Goal: Information Seeking & Learning: Find specific fact

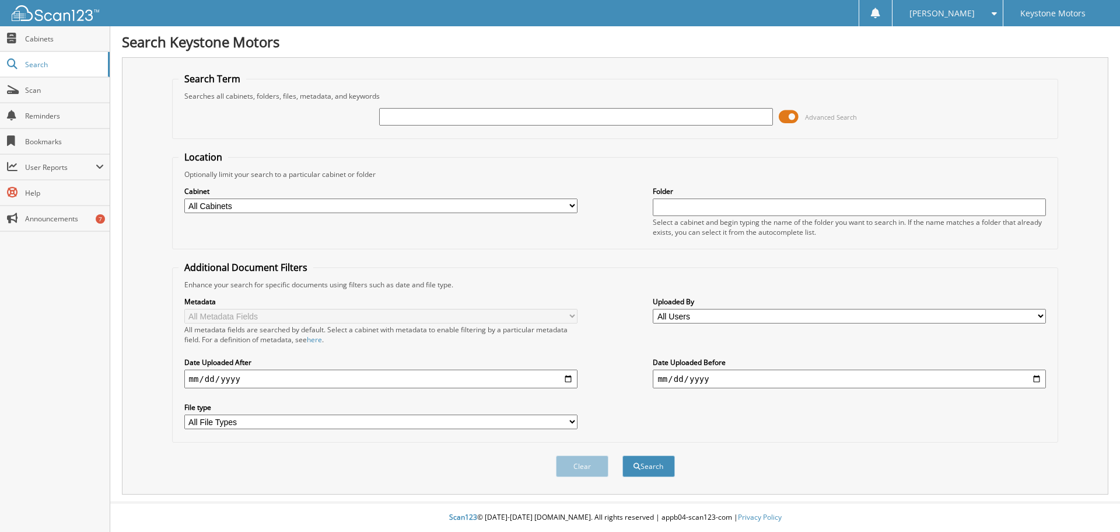
drag, startPoint x: 399, startPoint y: 122, endPoint x: 788, endPoint y: 116, distance: 389.3
click at [794, 118] on span at bounding box center [789, 117] width 20 height 18
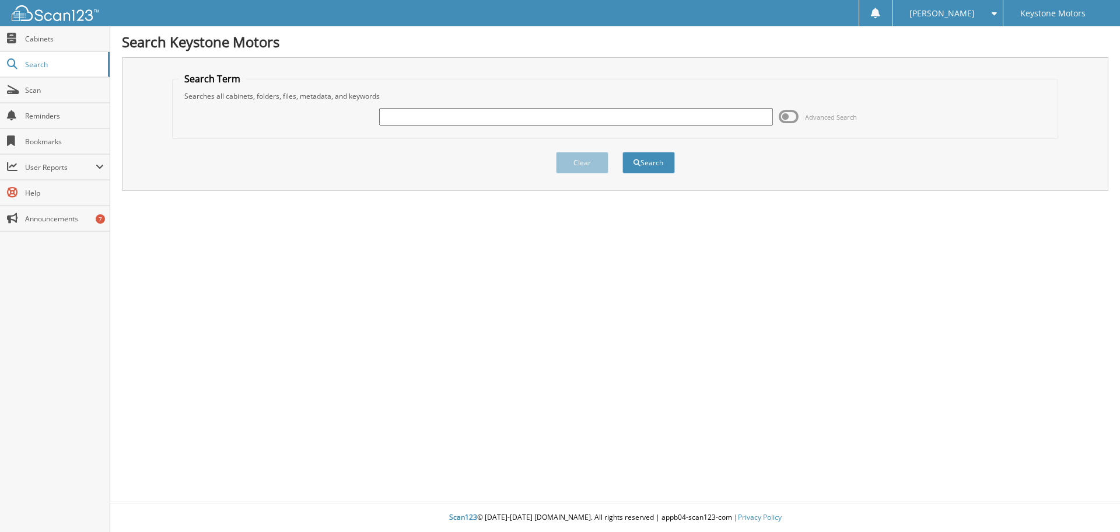
click at [502, 118] on input "text" at bounding box center [575, 117] width 393 height 18
paste input "SG007420"
type input "SG007420"
click at [660, 156] on button "Search" at bounding box center [649, 163] width 53 height 22
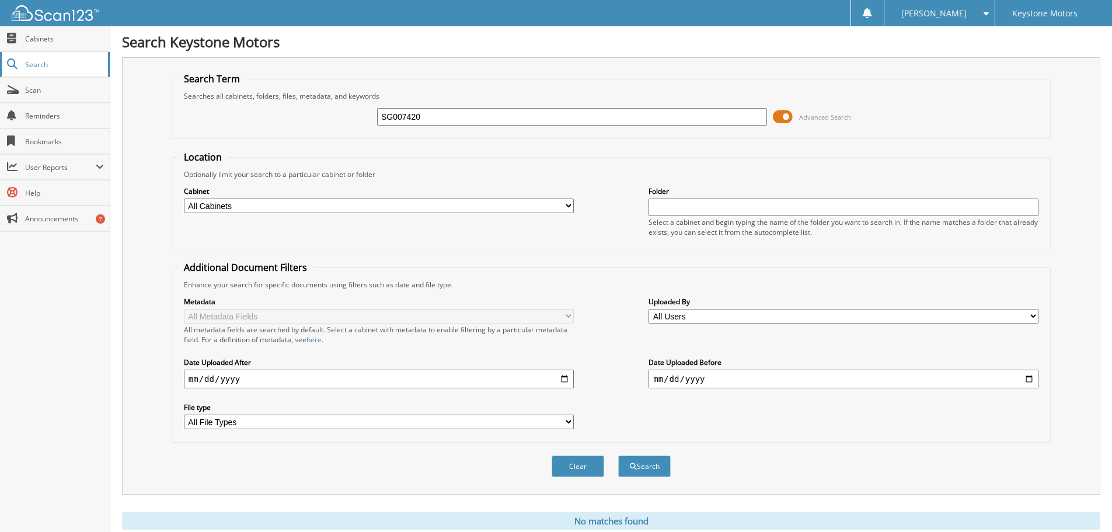
click at [58, 61] on span "Search" at bounding box center [63, 65] width 77 height 10
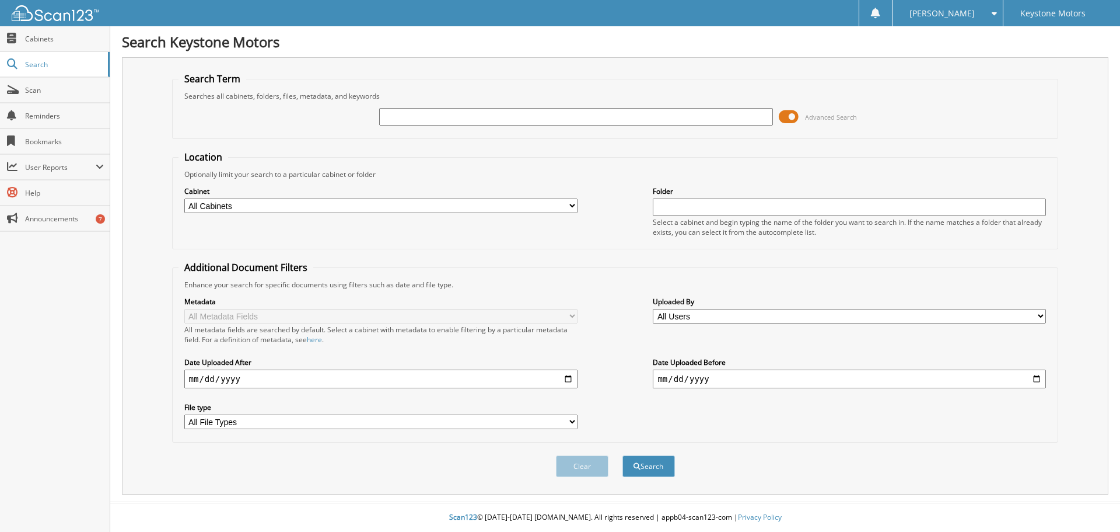
click at [418, 118] on input "text" at bounding box center [575, 117] width 393 height 18
paste input "SG007420"
type input "SG007420"
click at [641, 466] on button "Search" at bounding box center [649, 466] width 53 height 22
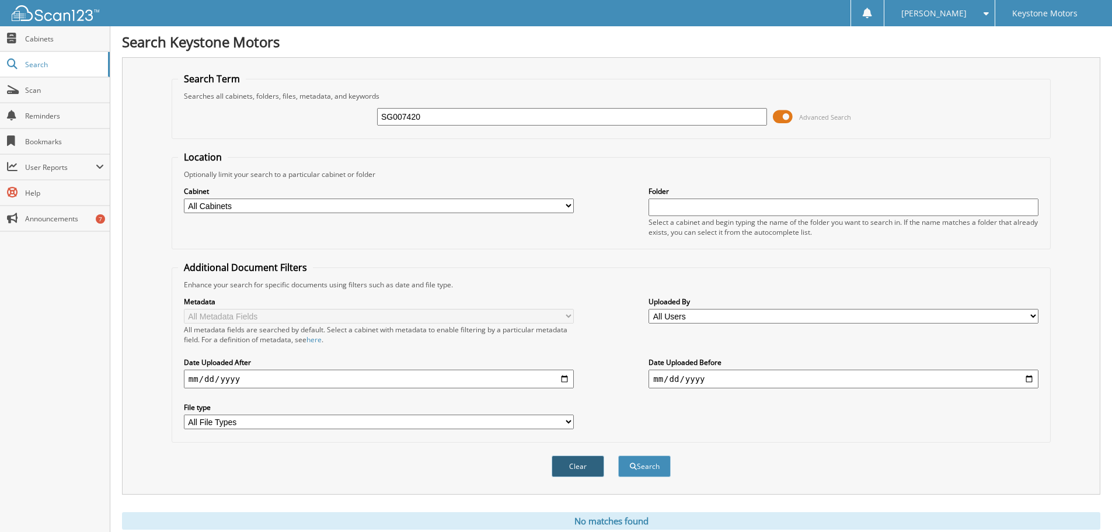
click at [568, 463] on button "Clear" at bounding box center [577, 466] width 53 height 22
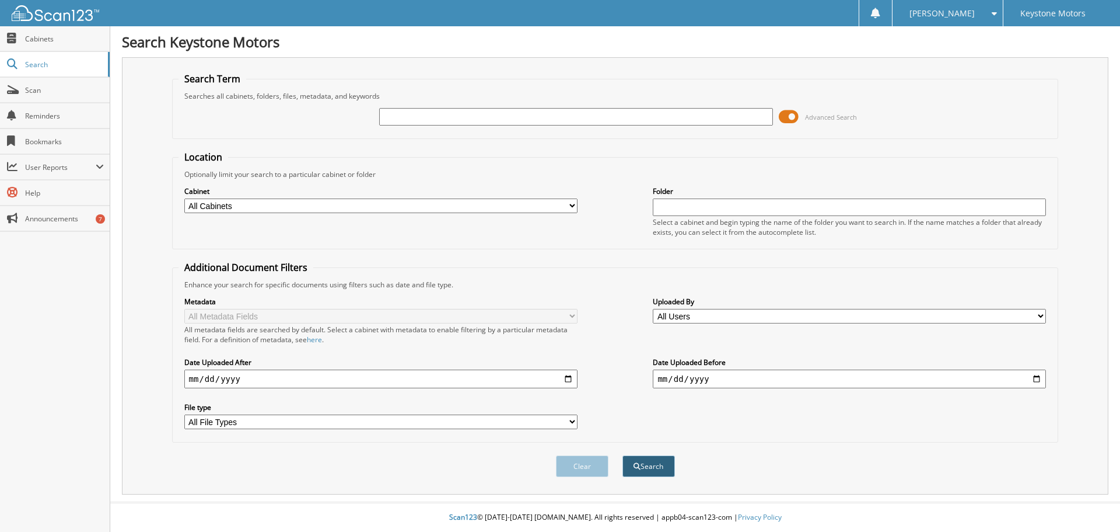
click at [639, 462] on button "Search" at bounding box center [649, 466] width 53 height 22
click at [428, 114] on input "text" at bounding box center [575, 117] width 393 height 18
paste input "AVETA"
type input "AVETA"
click at [794, 119] on span at bounding box center [789, 117] width 20 height 18
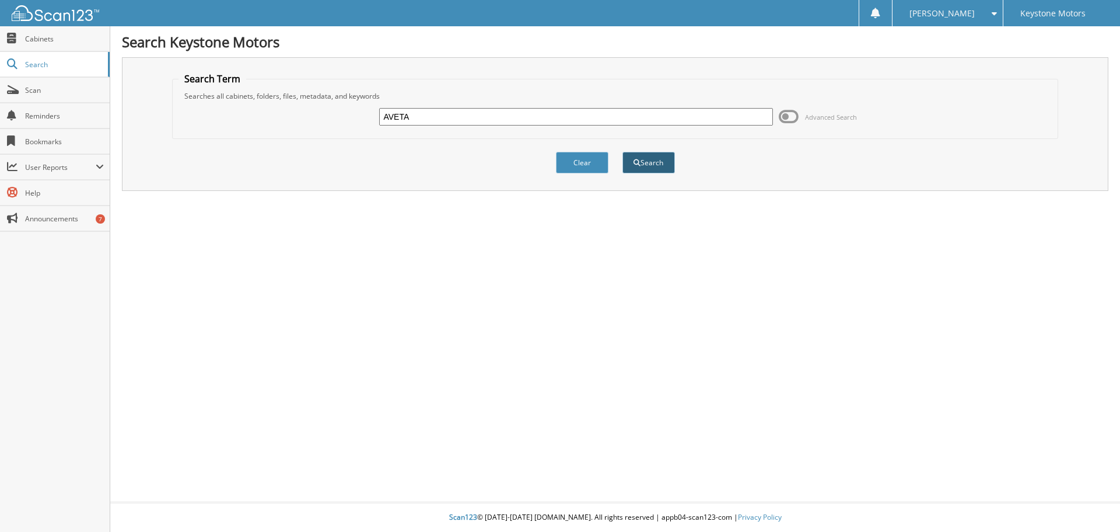
click at [645, 156] on button "Search" at bounding box center [649, 163] width 53 height 22
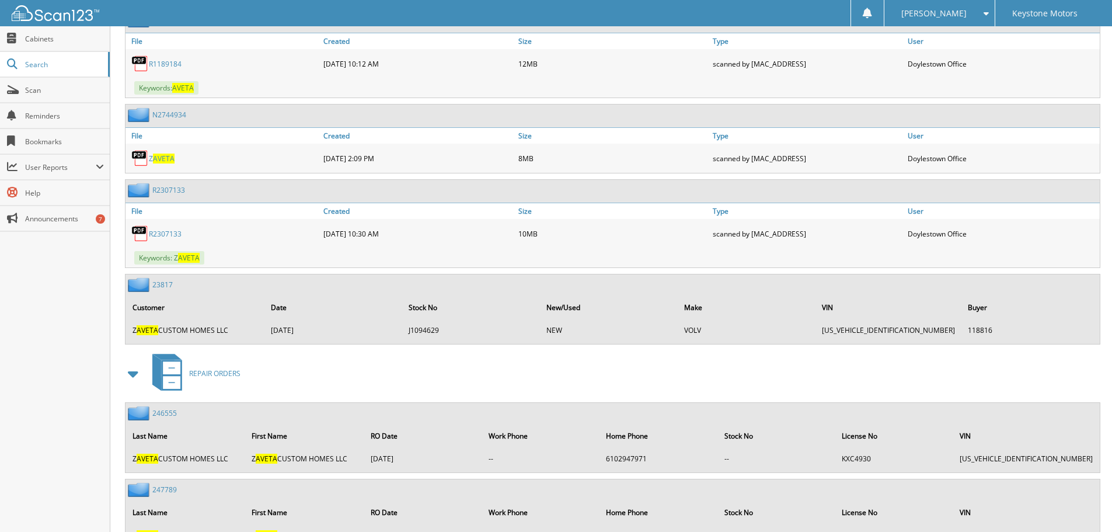
scroll to position [58, 0]
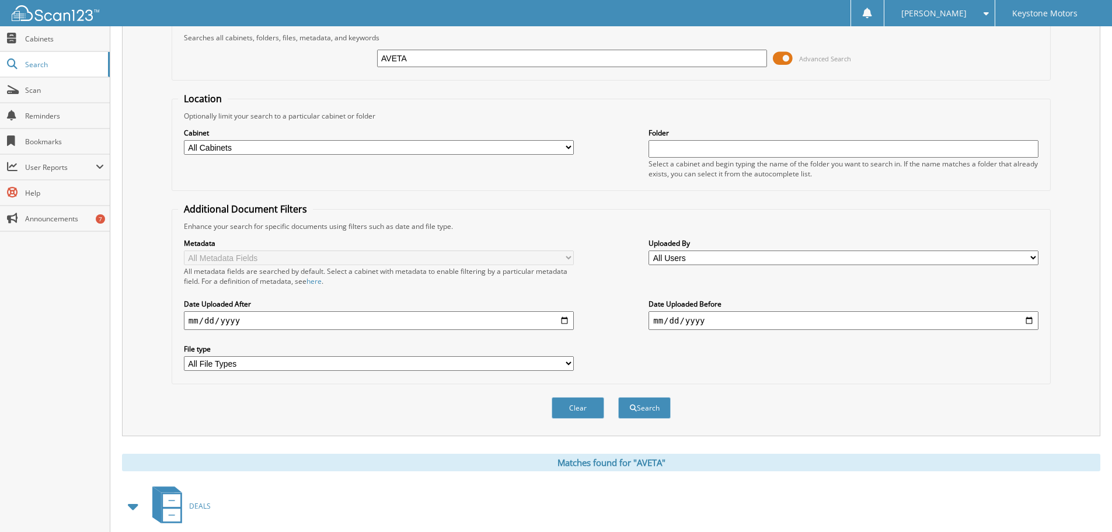
click at [578, 407] on button "Clear" at bounding box center [577, 408] width 53 height 22
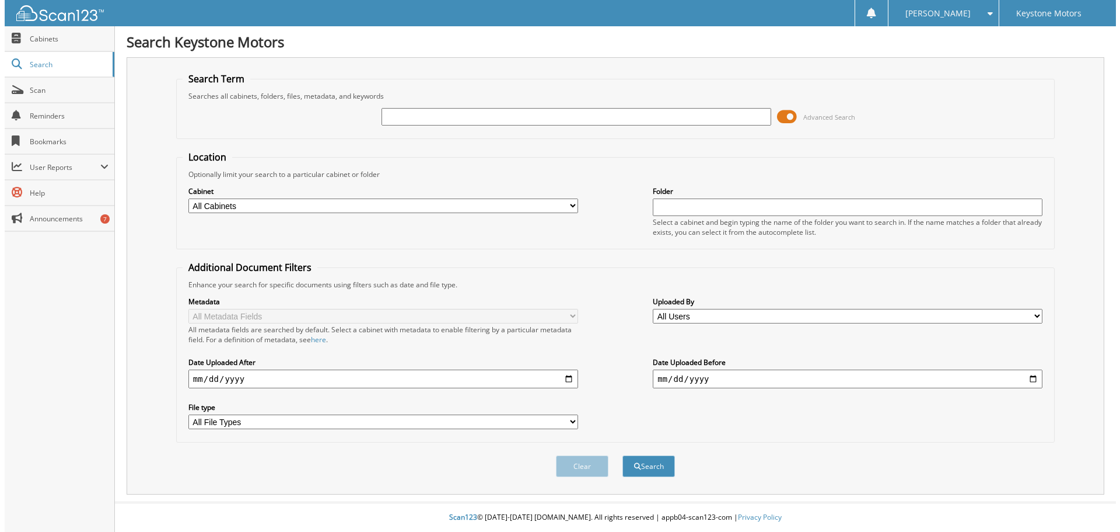
scroll to position [0, 0]
click at [791, 116] on span at bounding box center [789, 117] width 20 height 18
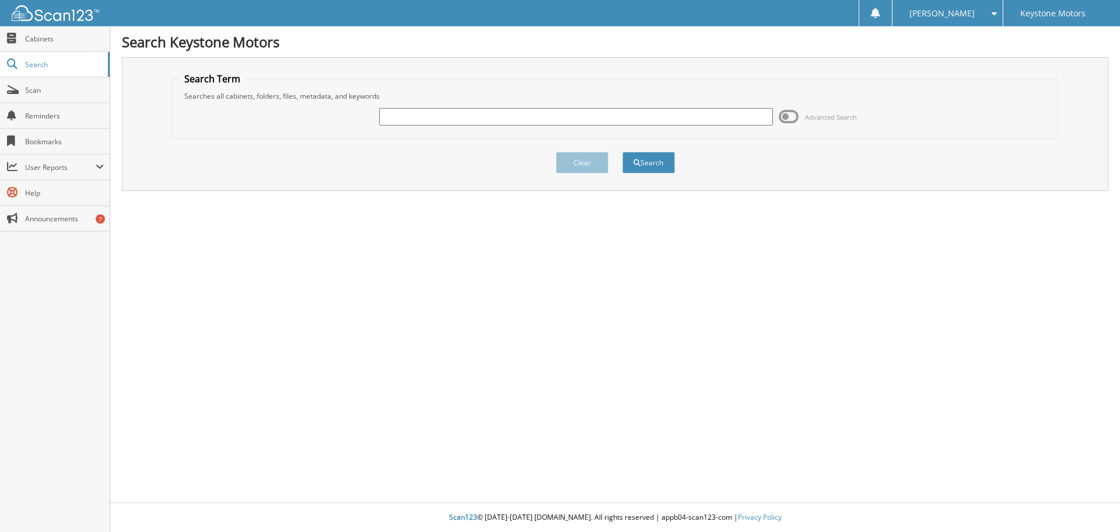
click at [584, 126] on div "Advanced Search" at bounding box center [616, 117] width 874 height 32
click at [416, 111] on input "text" at bounding box center [575, 117] width 393 height 18
paste input "SG007420"
type input "SG007420"
click at [636, 162] on span "submit" at bounding box center [637, 162] width 7 height 7
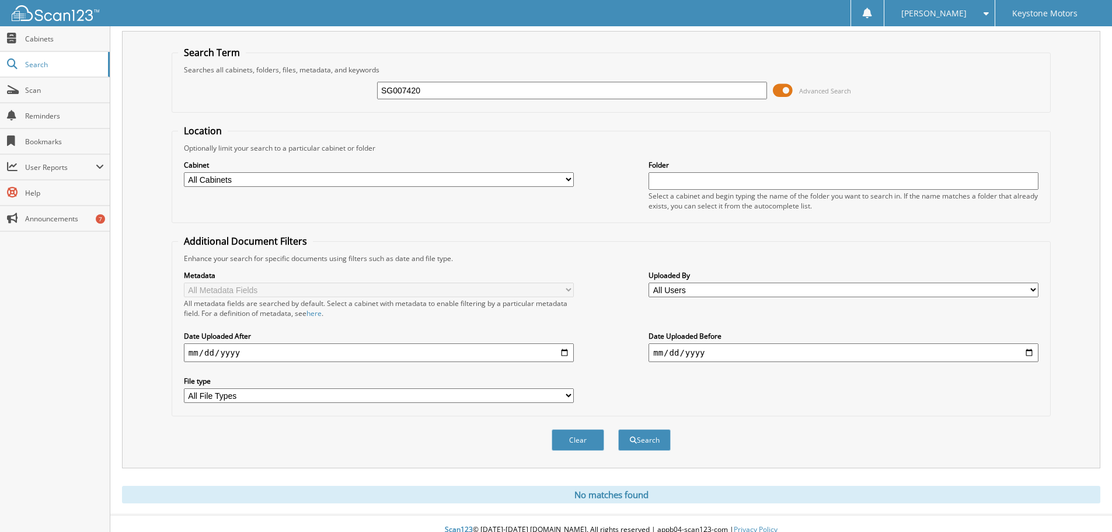
scroll to position [39, 0]
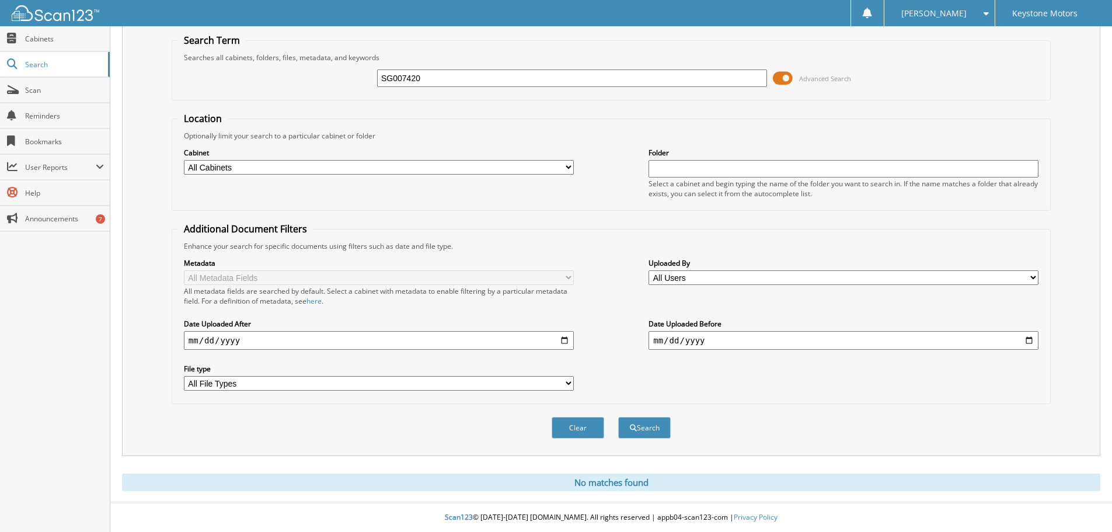
click at [783, 75] on span at bounding box center [783, 78] width 20 height 18
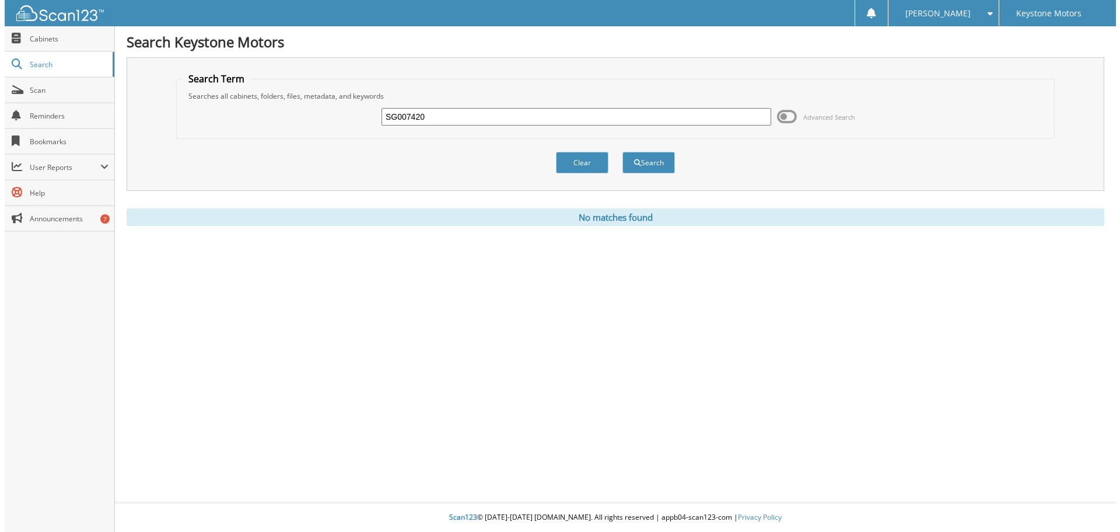
scroll to position [0, 0]
drag, startPoint x: 437, startPoint y: 120, endPoint x: 280, endPoint y: 123, distance: 157.0
click at [278, 122] on div "SG007420 Advanced Search" at bounding box center [616, 117] width 874 height 32
paste input "31355"
type input "31355"
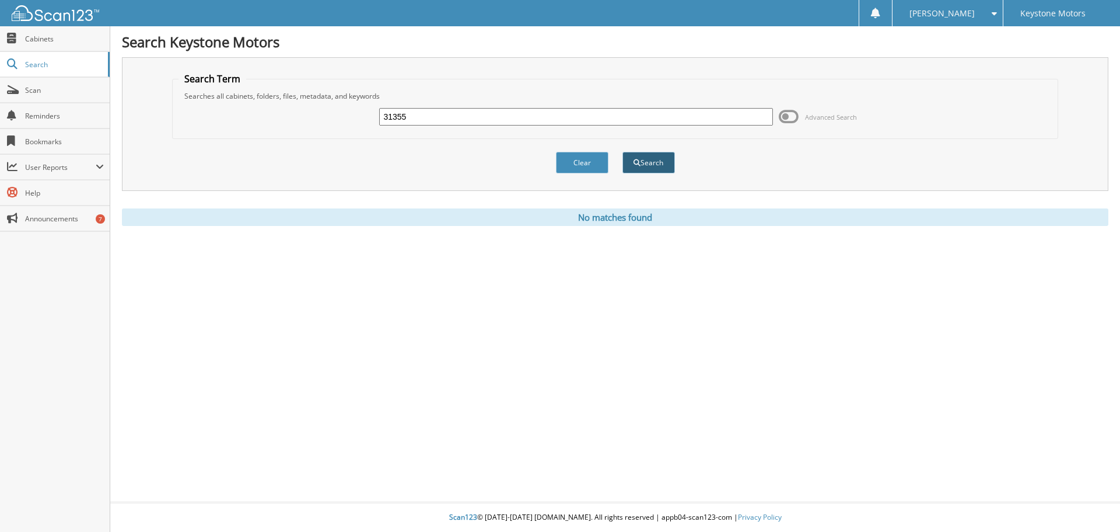
click at [634, 166] on span "submit" at bounding box center [637, 162] width 7 height 7
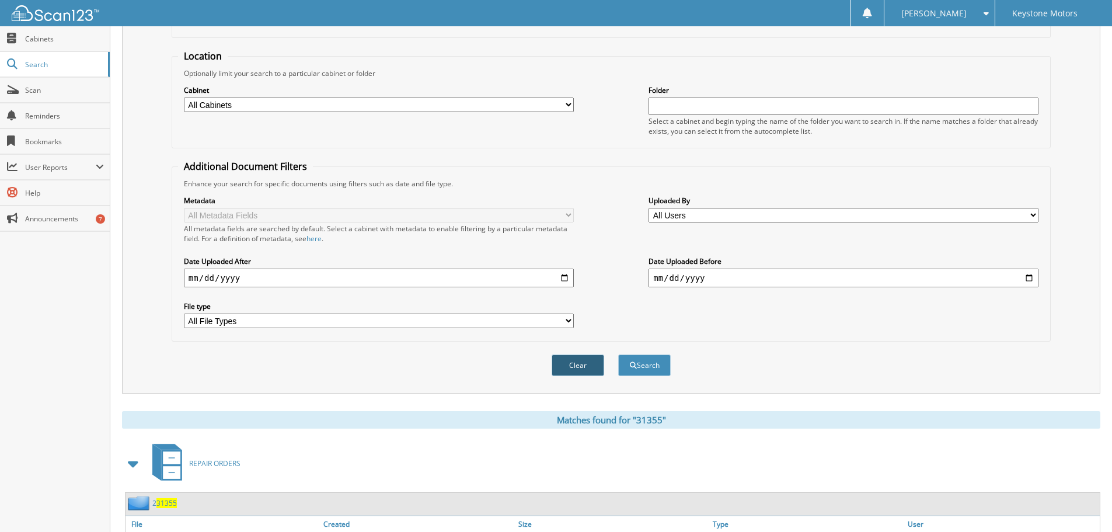
scroll to position [166, 0]
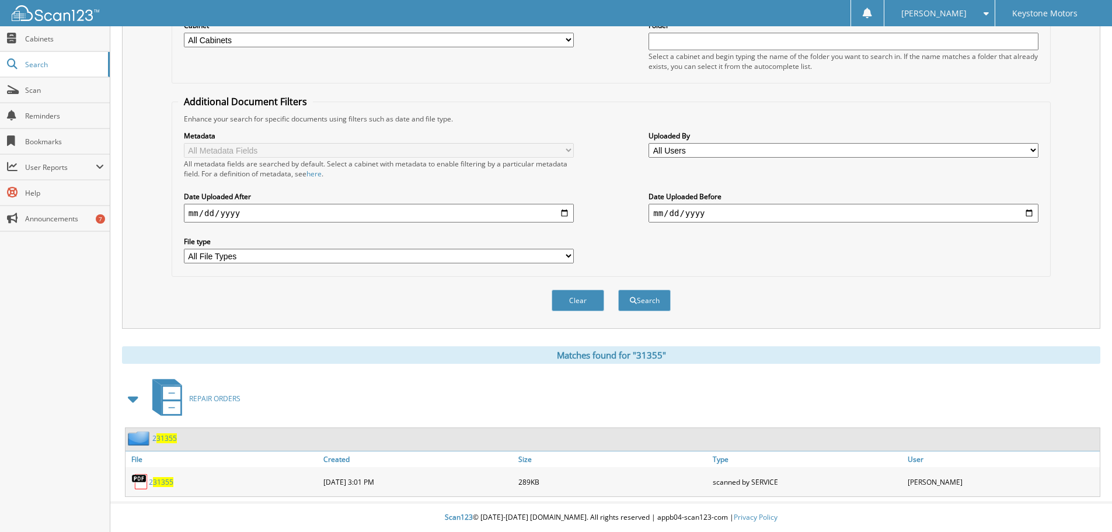
click at [147, 484] on img at bounding box center [140, 482] width 18 height 18
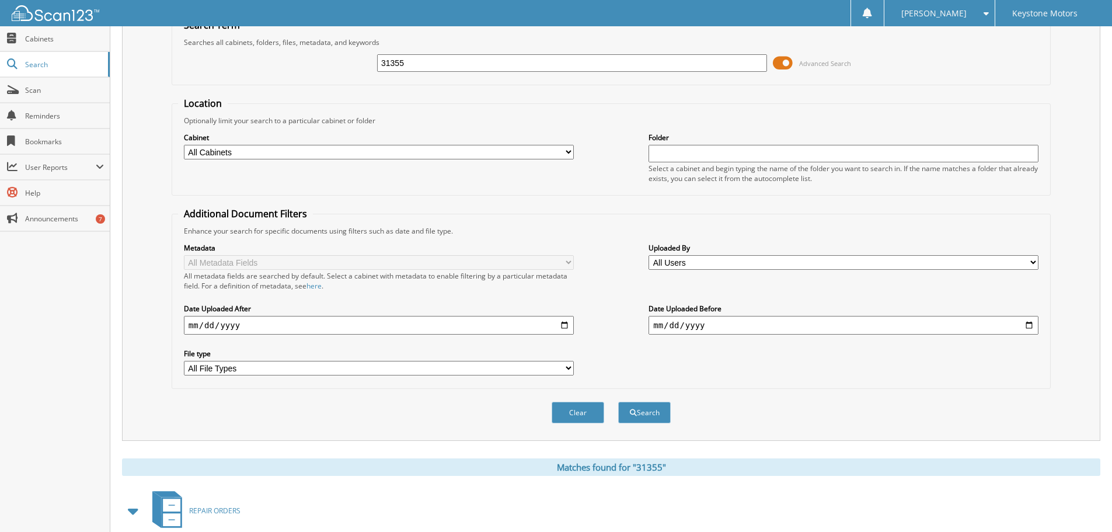
scroll to position [0, 0]
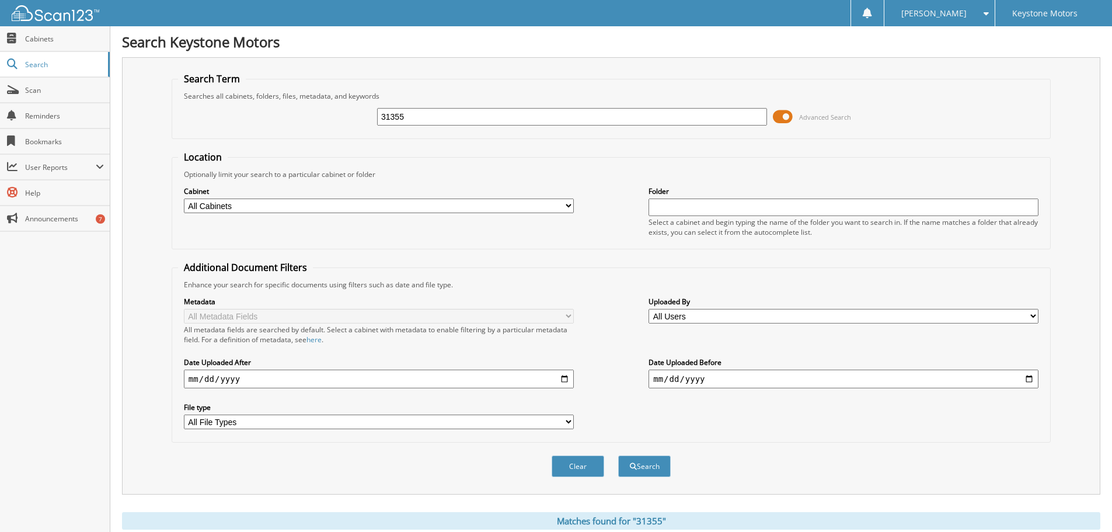
drag, startPoint x: 435, startPoint y: 125, endPoint x: 405, endPoint y: 120, distance: 30.8
click at [405, 120] on div "31355" at bounding box center [572, 117] width 390 height 20
drag, startPoint x: 413, startPoint y: 113, endPoint x: 368, endPoint y: 121, distance: 45.1
click at [368, 121] on div "31355 Advanced Search" at bounding box center [611, 117] width 866 height 32
paste input "SG007420"
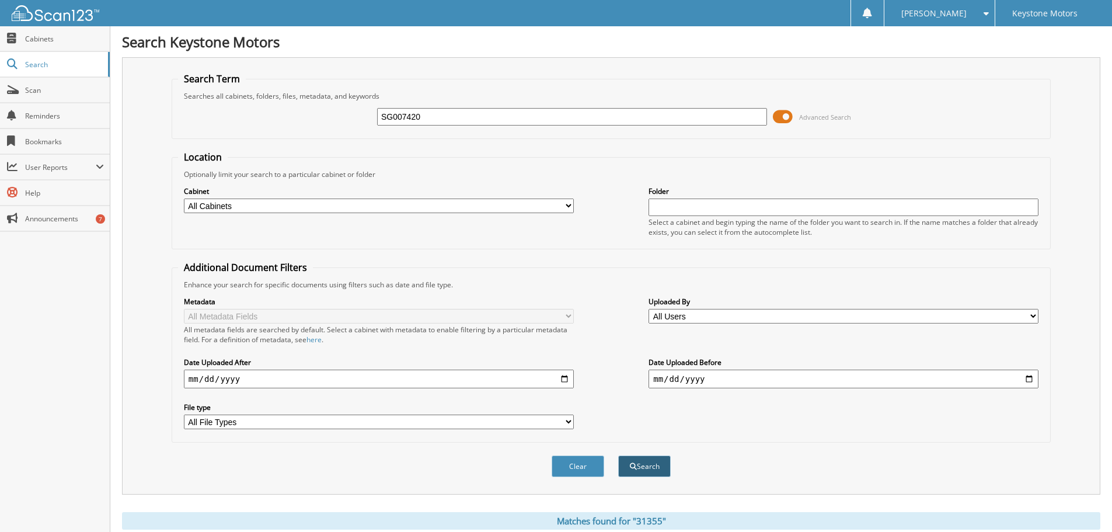
type input "SG007420"
click at [658, 469] on button "Search" at bounding box center [644, 466] width 53 height 22
click at [39, 68] on span "Search" at bounding box center [63, 65] width 77 height 10
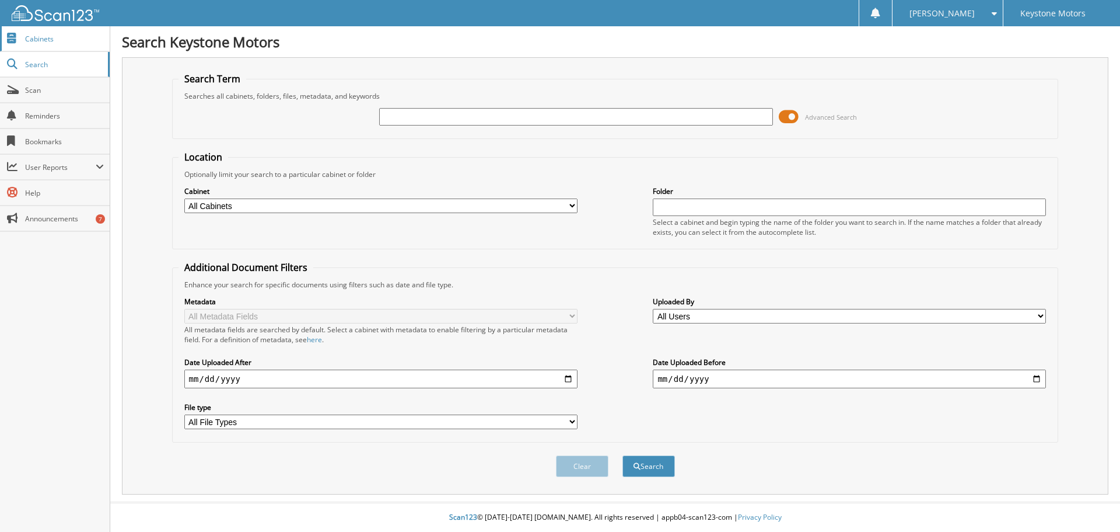
click at [43, 39] on span "Cabinets" at bounding box center [64, 39] width 79 height 10
